Goal: Task Accomplishment & Management: Manage account settings

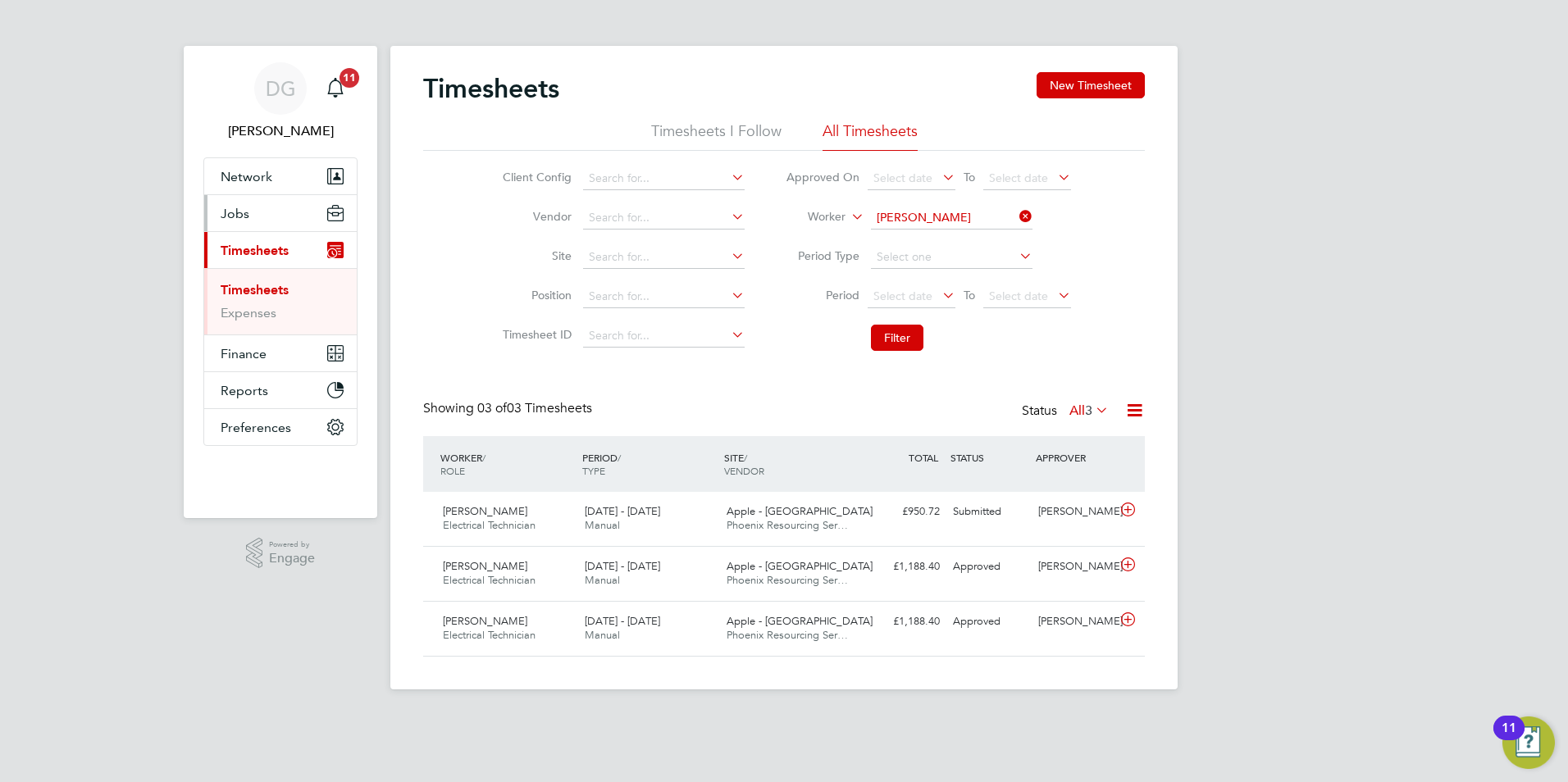
click at [257, 221] on button "Jobs" at bounding box center [280, 213] width 152 height 36
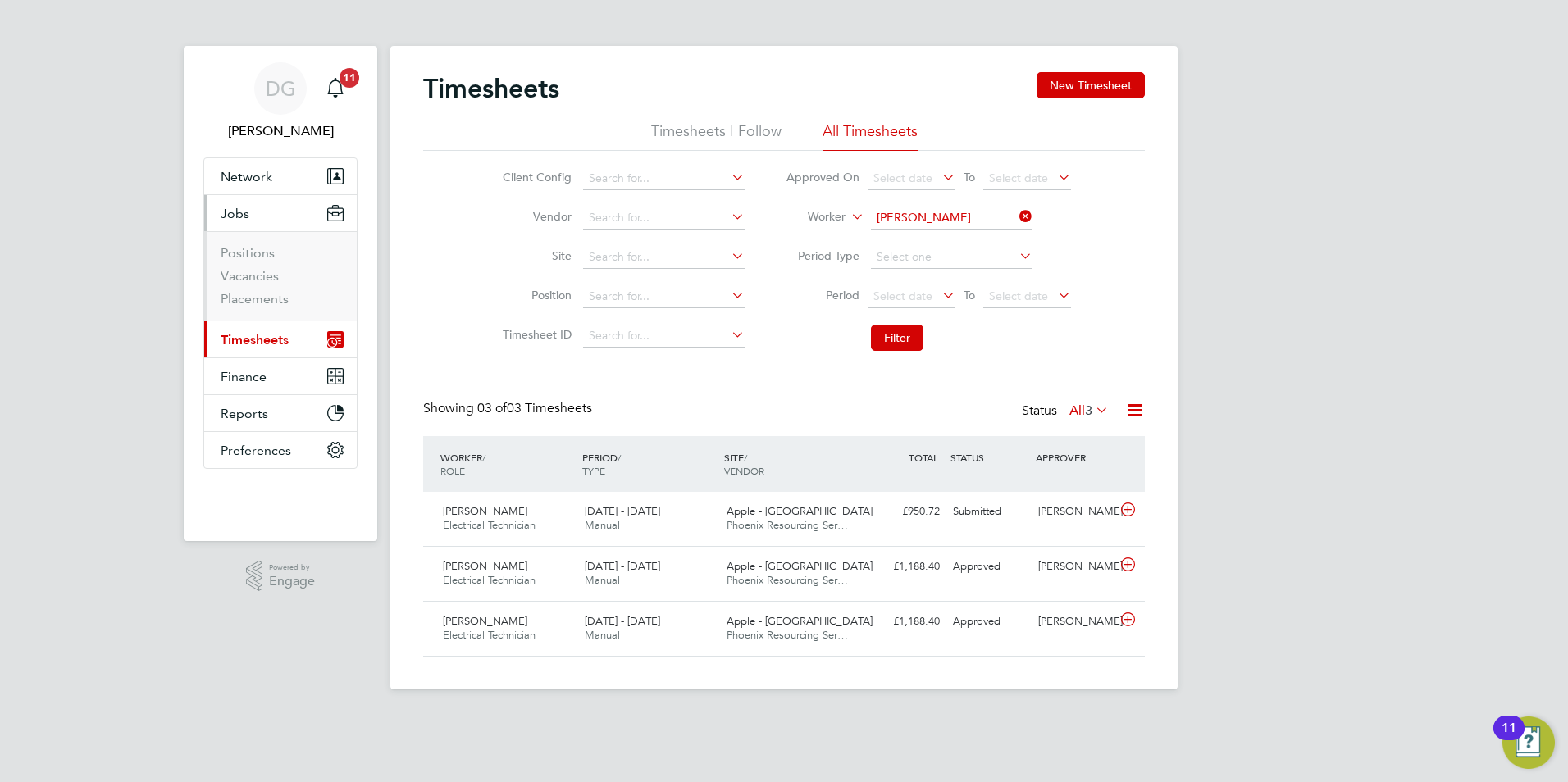
click at [251, 266] on li "Positions" at bounding box center [282, 257] width 123 height 23
click at [250, 279] on link "Vacancies" at bounding box center [250, 276] width 58 height 15
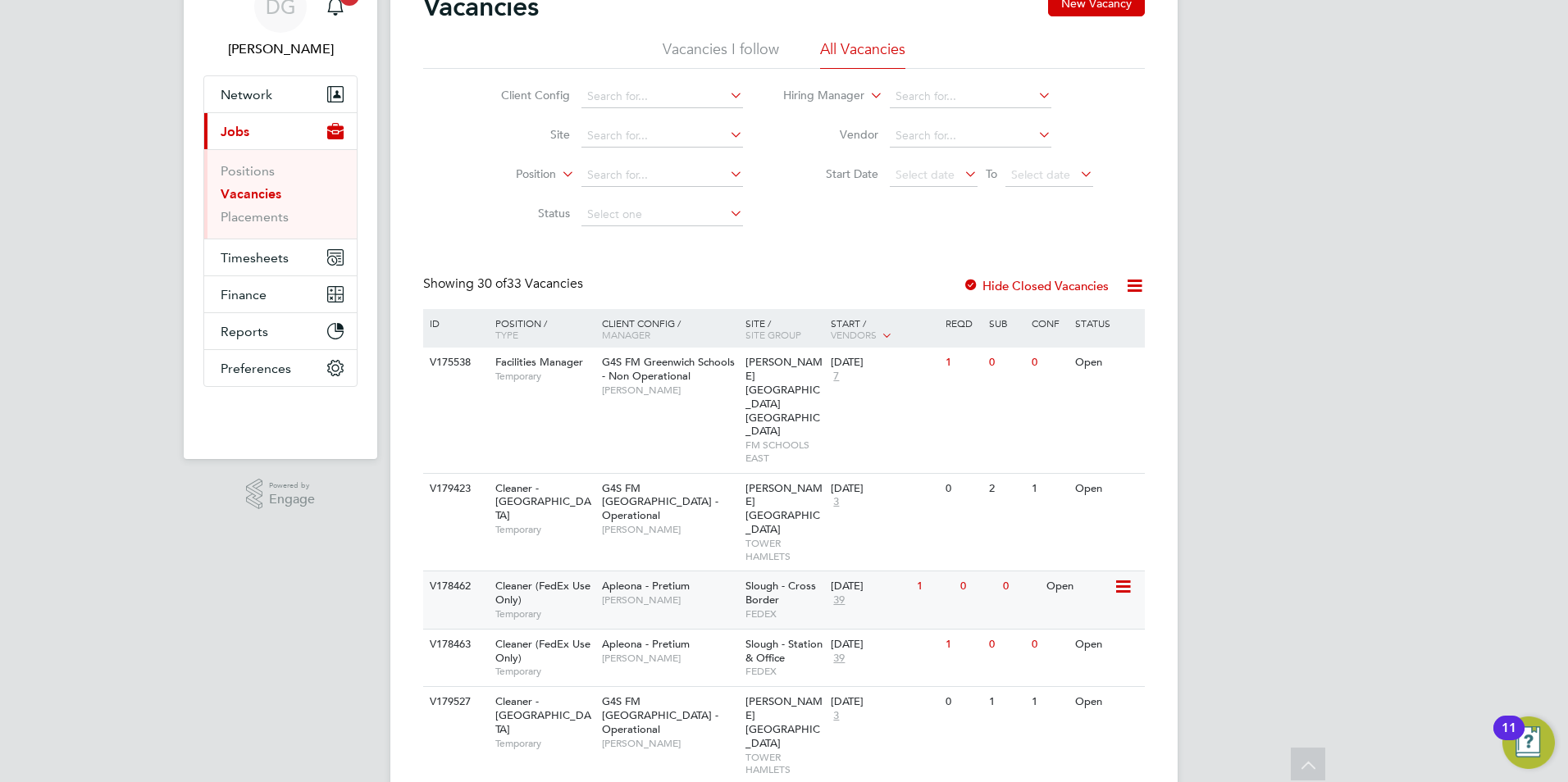
scroll to position [164, 0]
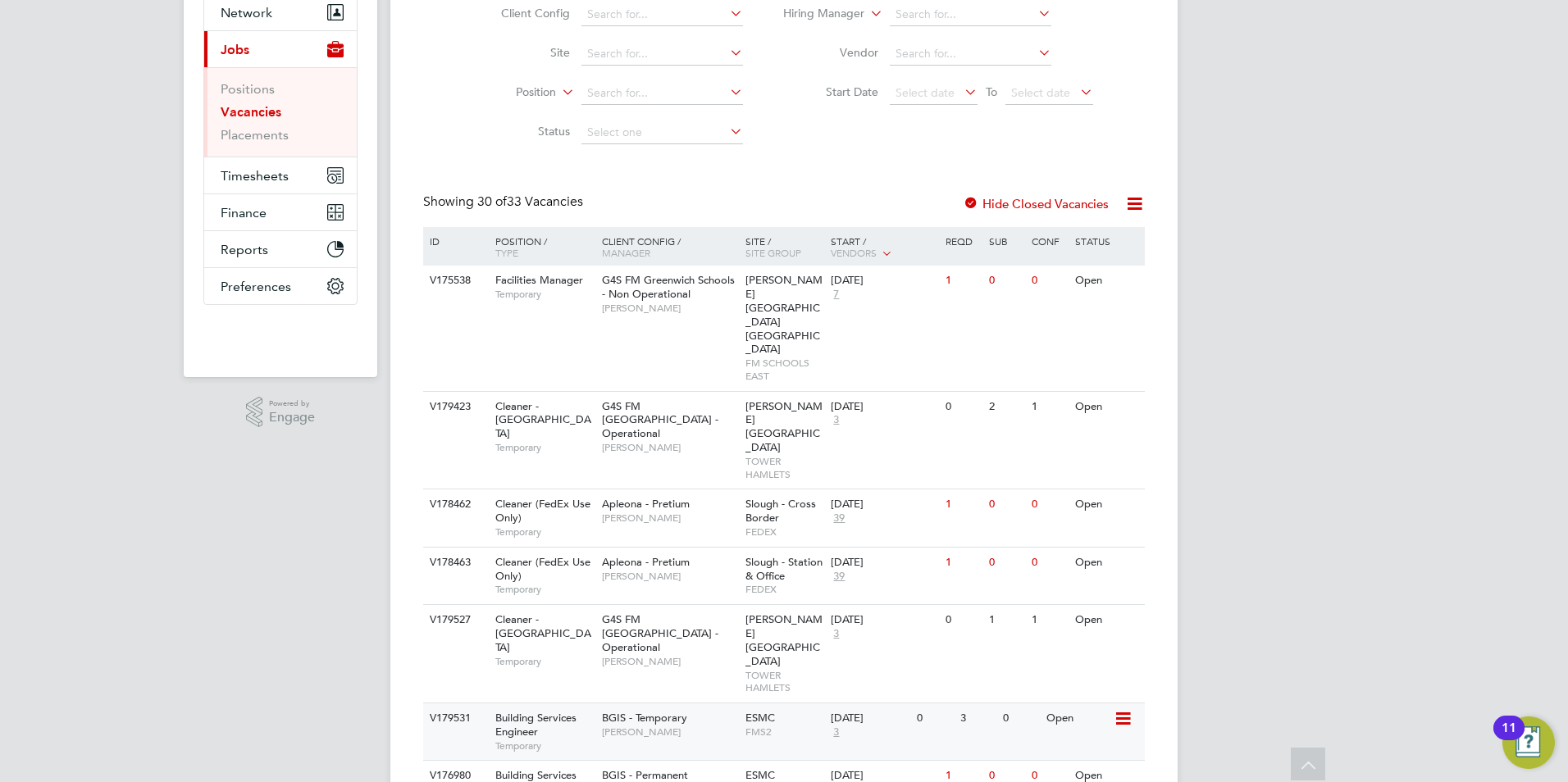
click at [647, 726] on span "[PERSON_NAME]" at bounding box center [669, 732] width 135 height 13
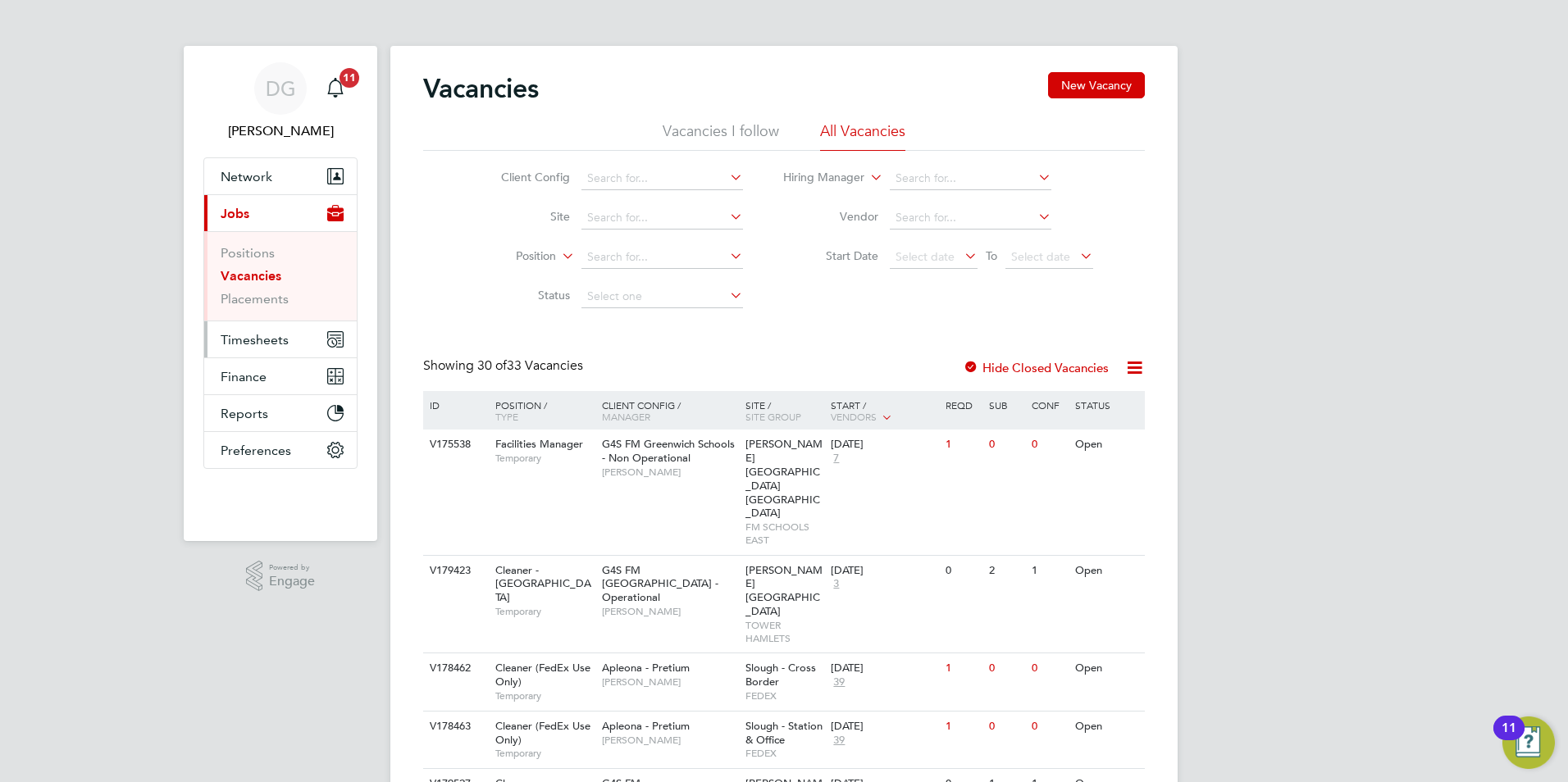
click at [257, 344] on span "Timesheets" at bounding box center [255, 339] width 68 height 15
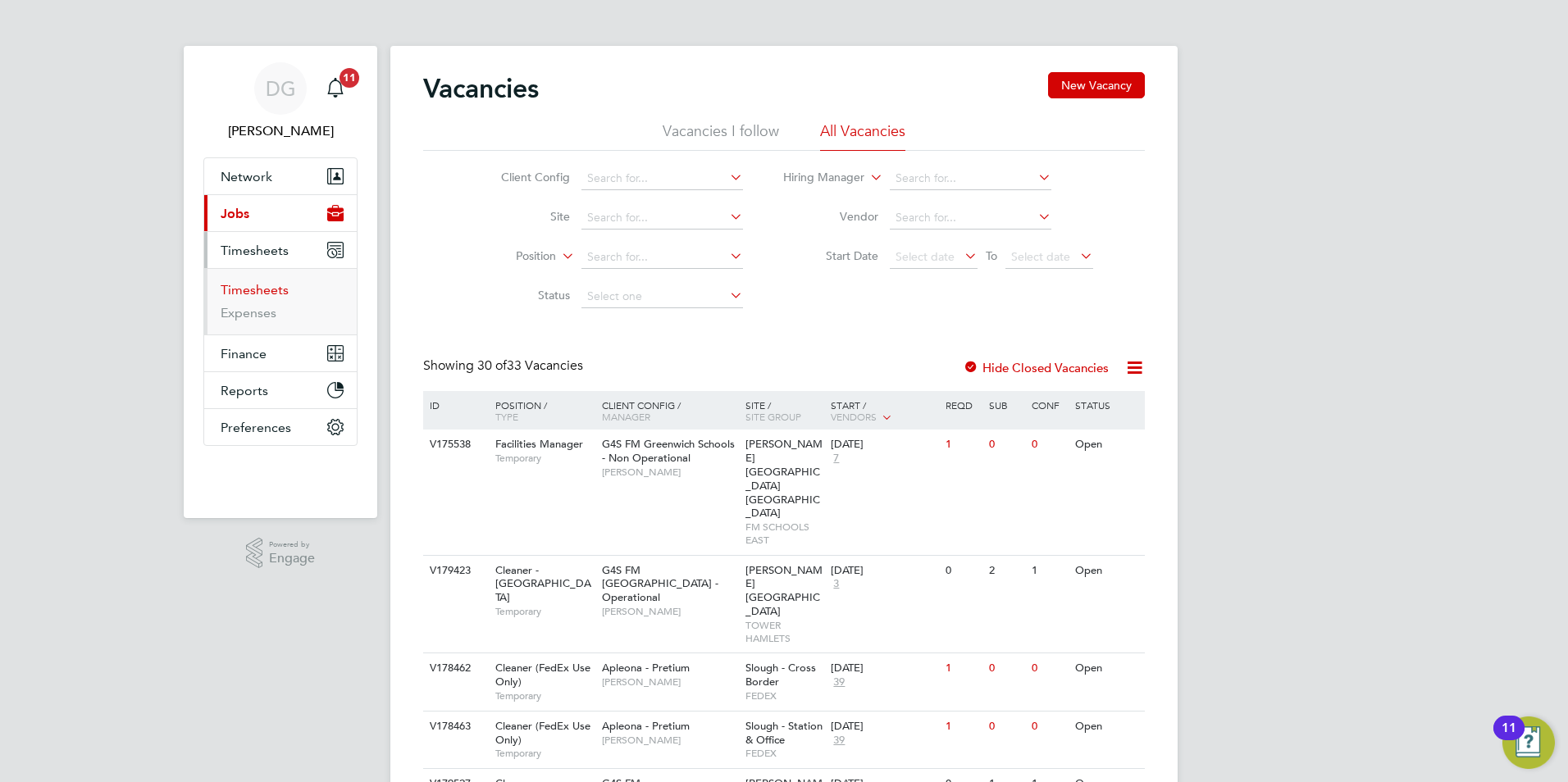
click at [243, 283] on link "Timesheets" at bounding box center [255, 289] width 68 height 15
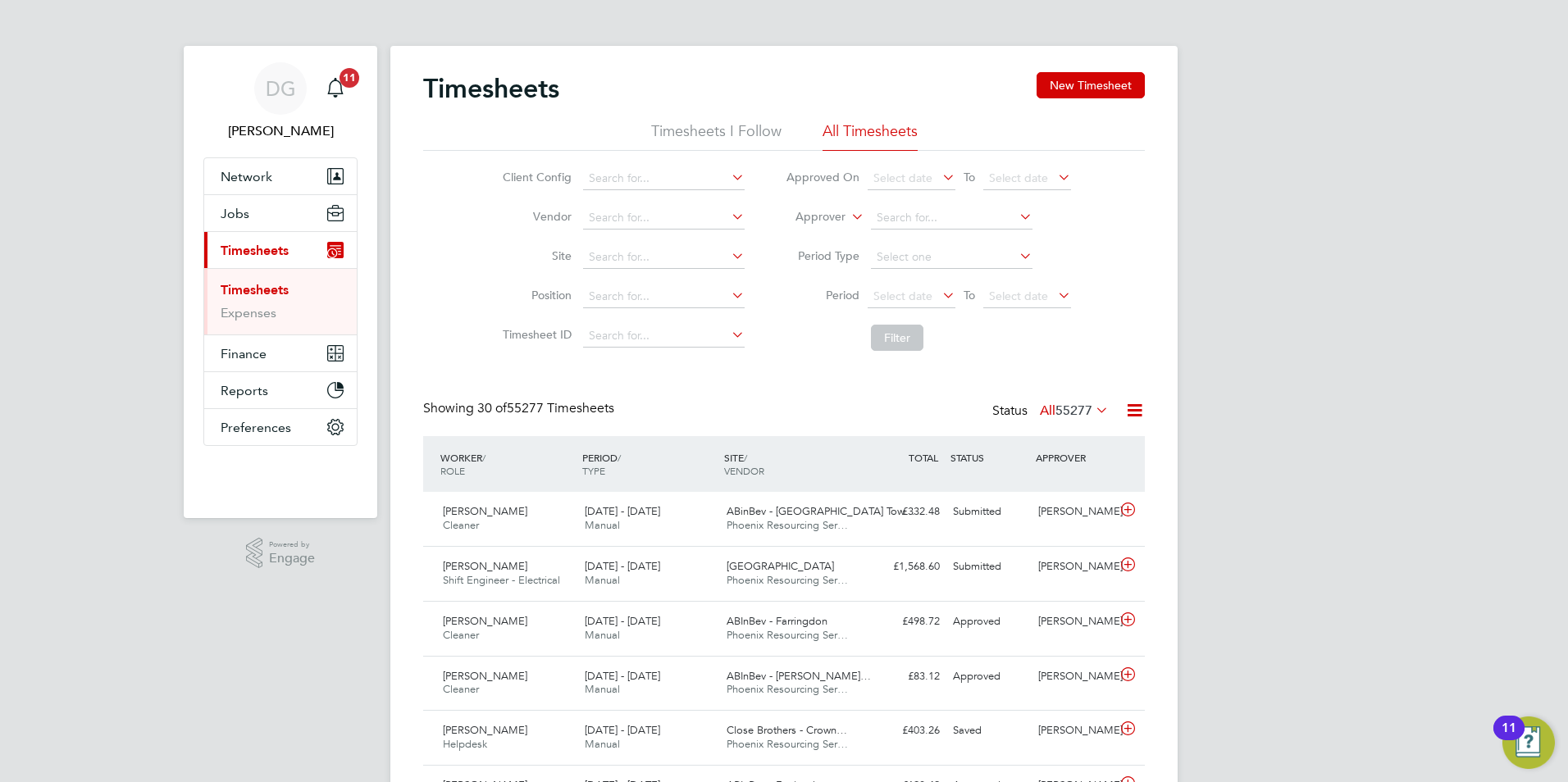
click at [735, 123] on li "Timesheets I Follow" at bounding box center [717, 136] width 131 height 30
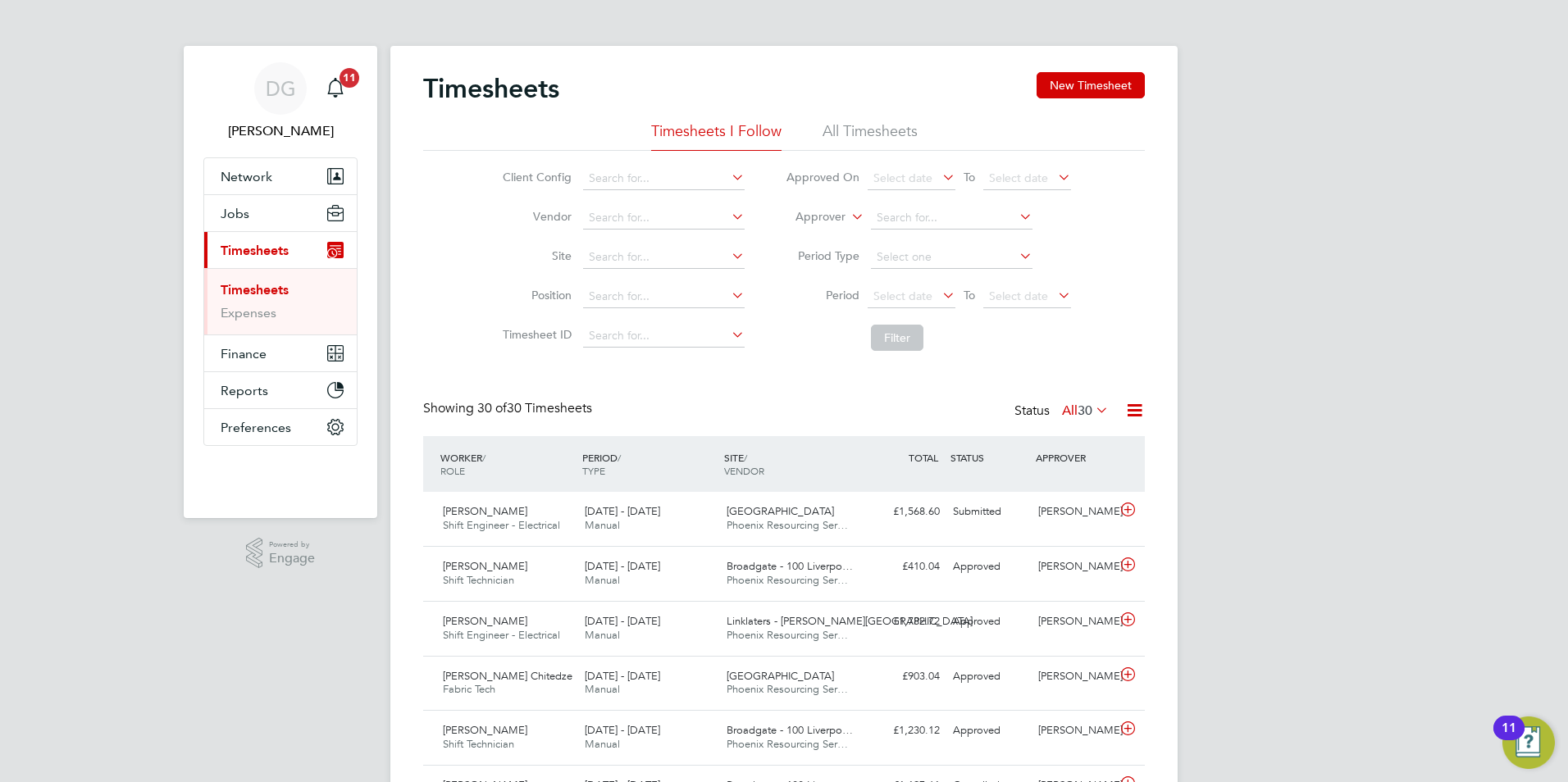
click at [851, 124] on li "All Timesheets" at bounding box center [870, 136] width 95 height 30
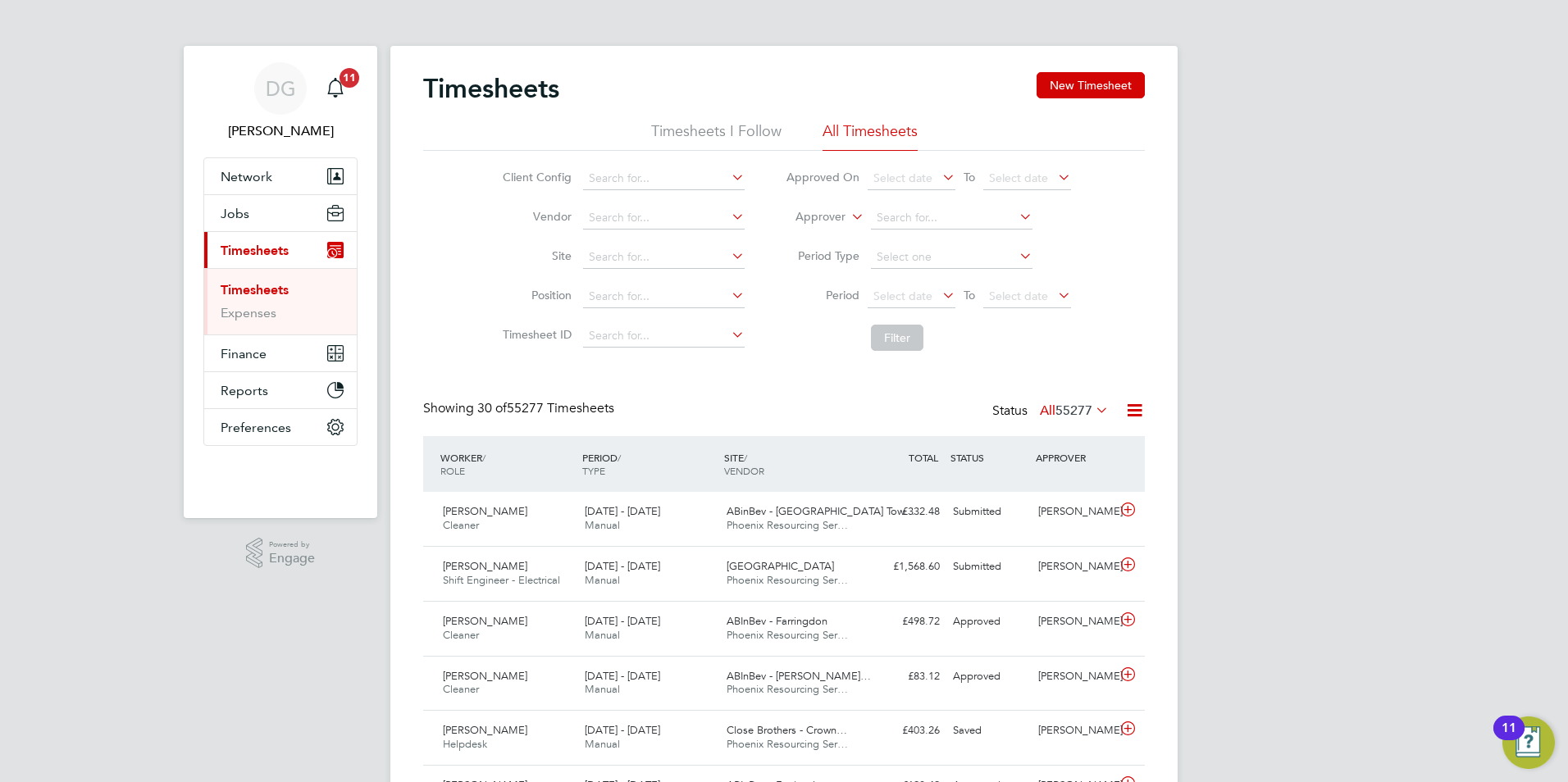
click at [849, 208] on li "Approver" at bounding box center [928, 218] width 327 height 39
click at [848, 213] on icon at bounding box center [848, 212] width 0 height 14
click at [823, 240] on li "Worker" at bounding box center [805, 236] width 81 height 21
click at [909, 209] on input at bounding box center [951, 218] width 162 height 23
click at [975, 243] on b "Javed" at bounding box center [991, 241] width 32 height 14
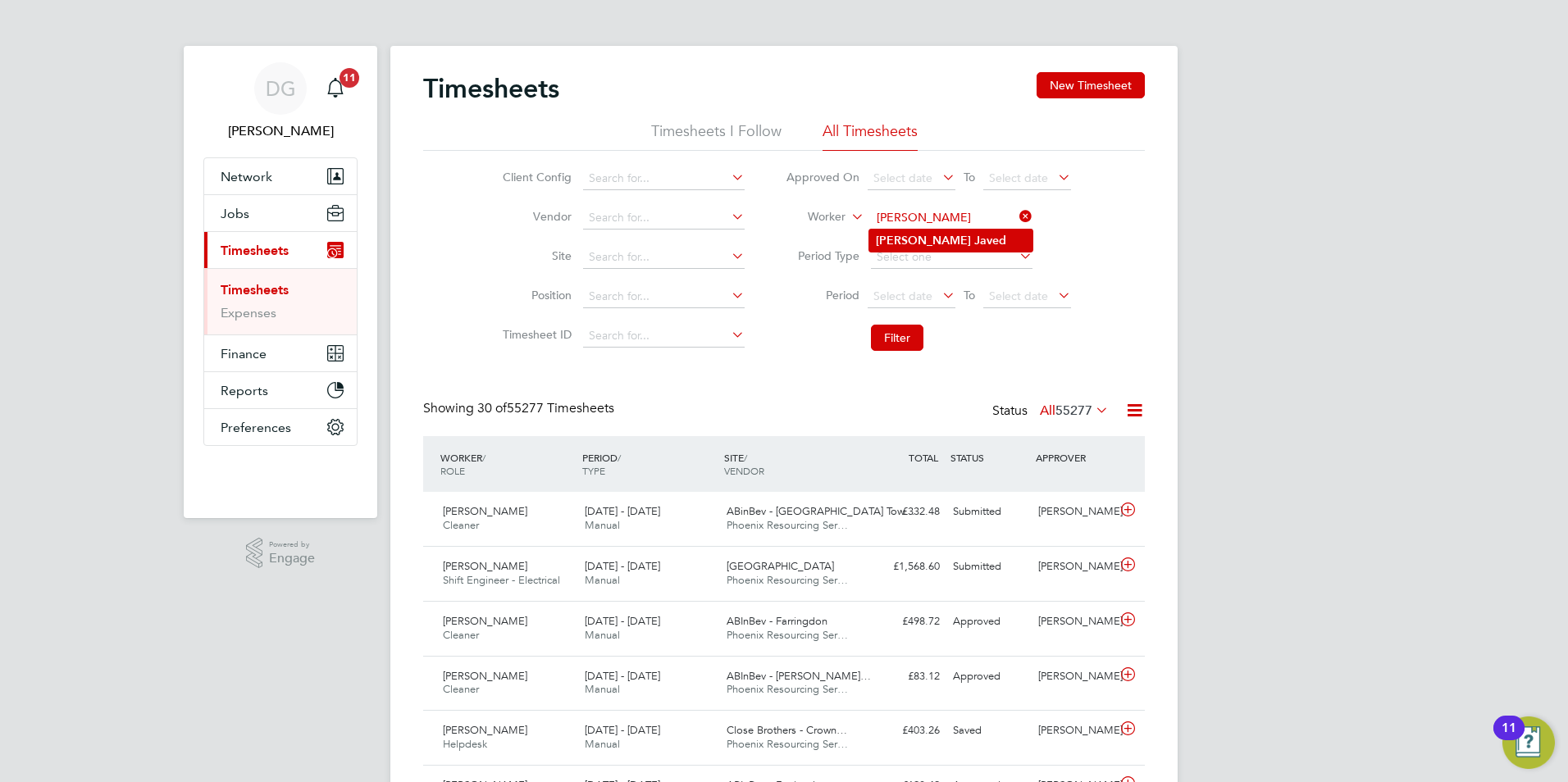
type input "Aasim Javed"
drag, startPoint x: 903, startPoint y: 350, endPoint x: 908, endPoint y: 336, distance: 14.9
click at [903, 349] on button "Filter" at bounding box center [897, 337] width 53 height 26
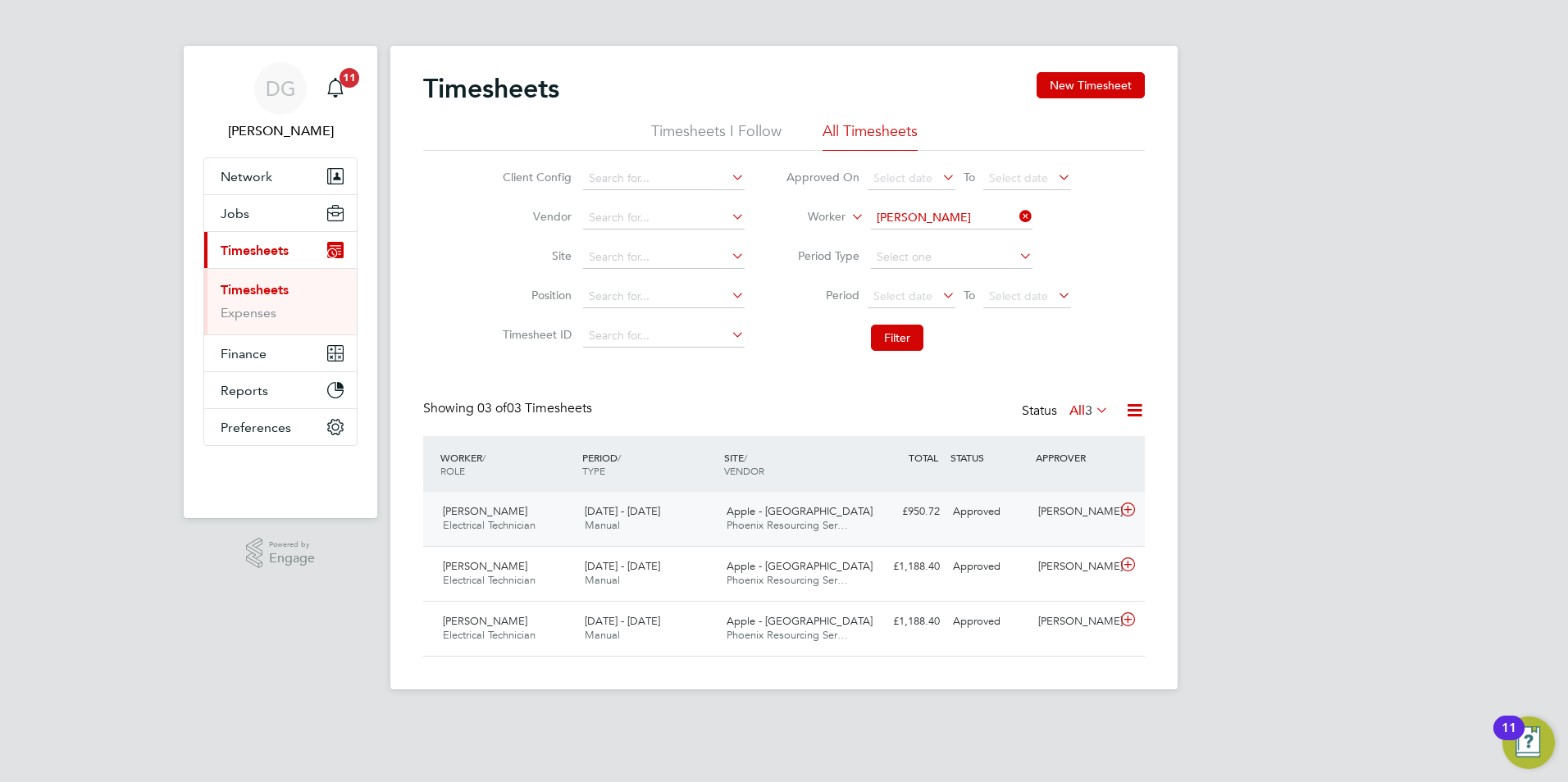
click at [981, 510] on div "Approved" at bounding box center [988, 512] width 85 height 27
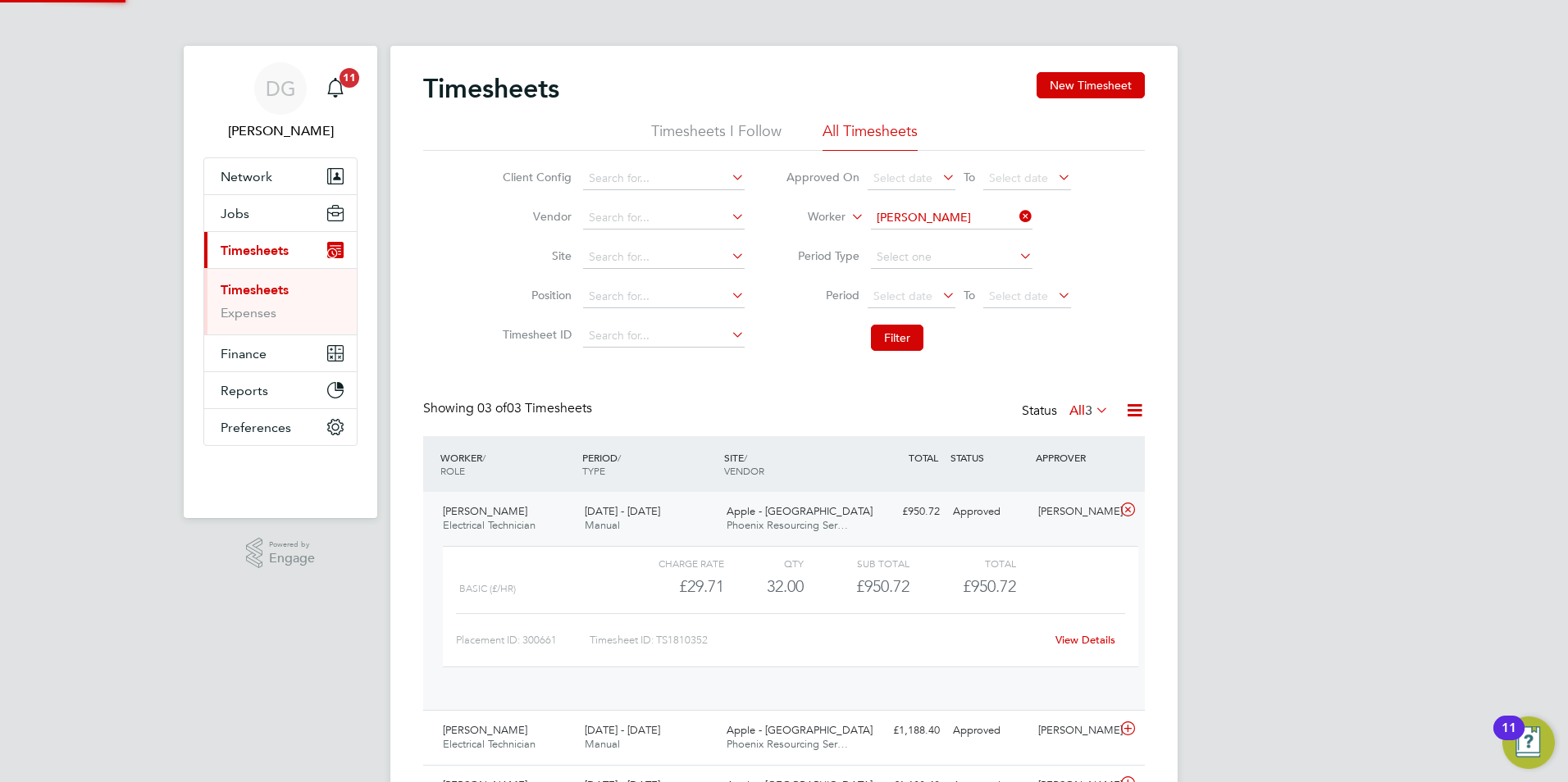
scroll to position [28, 160]
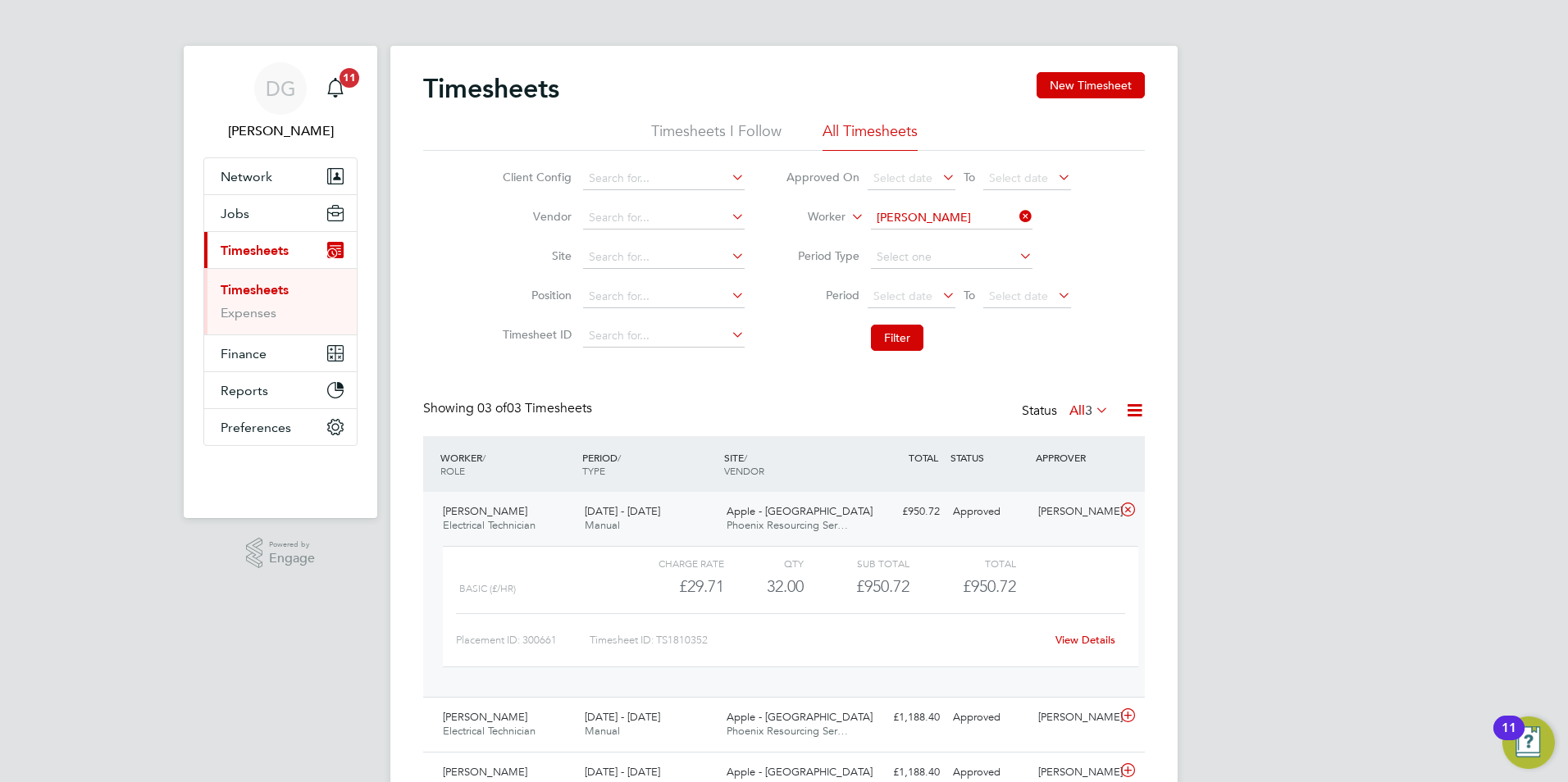
click at [1087, 635] on link "View Details" at bounding box center [1085, 640] width 60 height 14
